Goal: Task Accomplishment & Management: Manage account settings

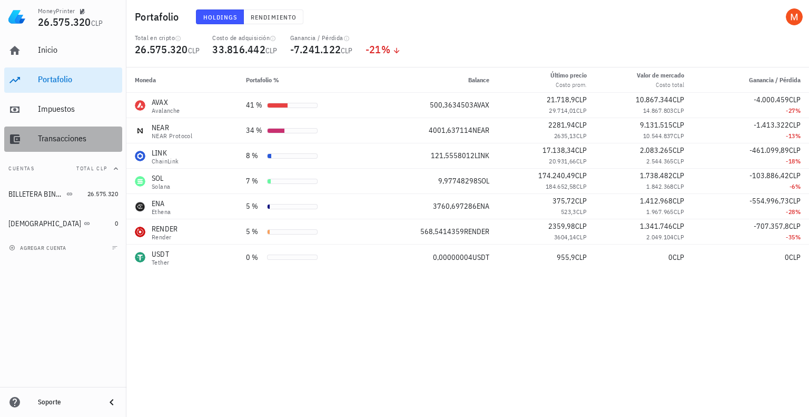
click at [70, 132] on div "Transacciones" at bounding box center [78, 139] width 80 height 24
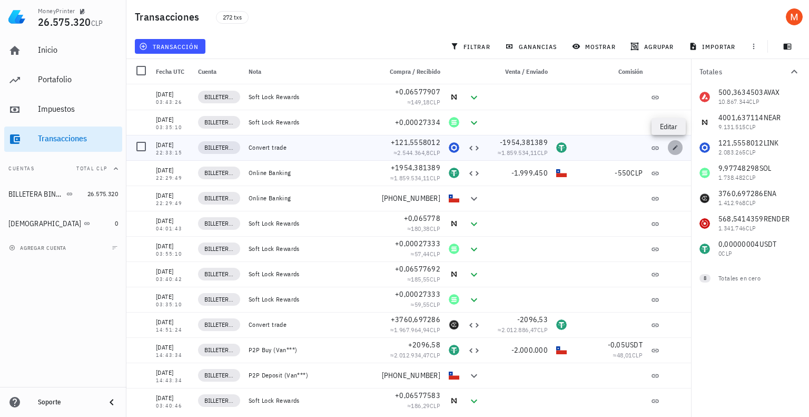
click at [672, 146] on icon "button" at bounding box center [675, 147] width 6 height 6
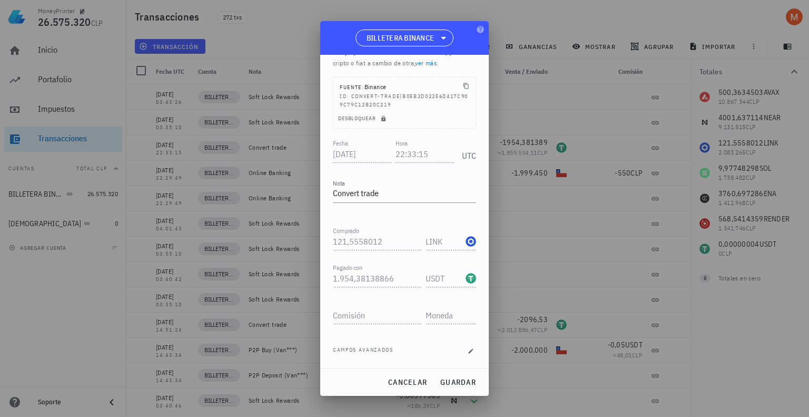
scroll to position [64, 0]
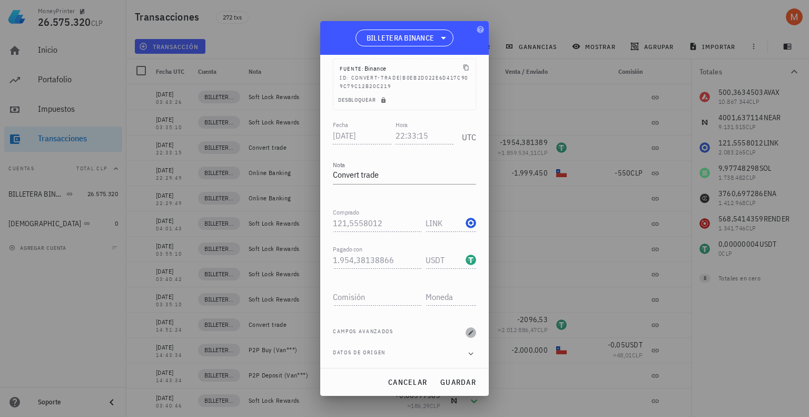
click at [468, 330] on icon "button" at bounding box center [471, 332] width 6 height 6
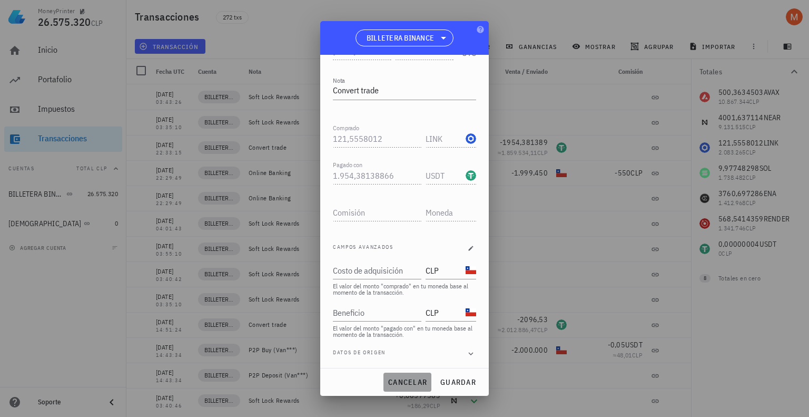
click at [414, 373] on button "cancelar" at bounding box center [407, 381] width 48 height 19
click at [414, 373] on span "[PHONE_NUMBER]" at bounding box center [411, 374] width 59 height 9
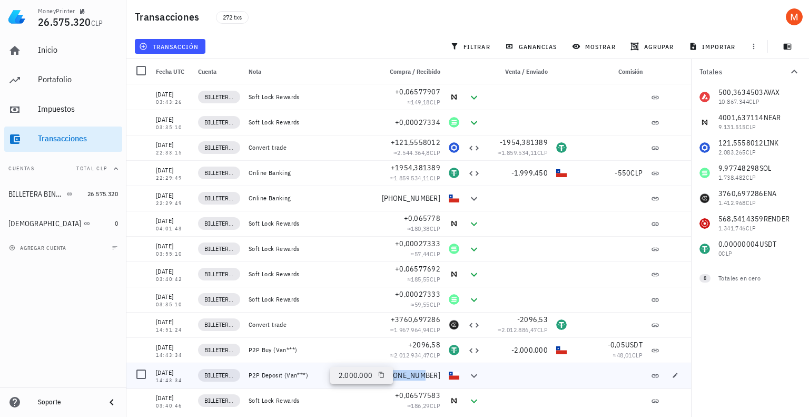
scroll to position [64, 0]
